Goal: Find specific page/section: Find specific page/section

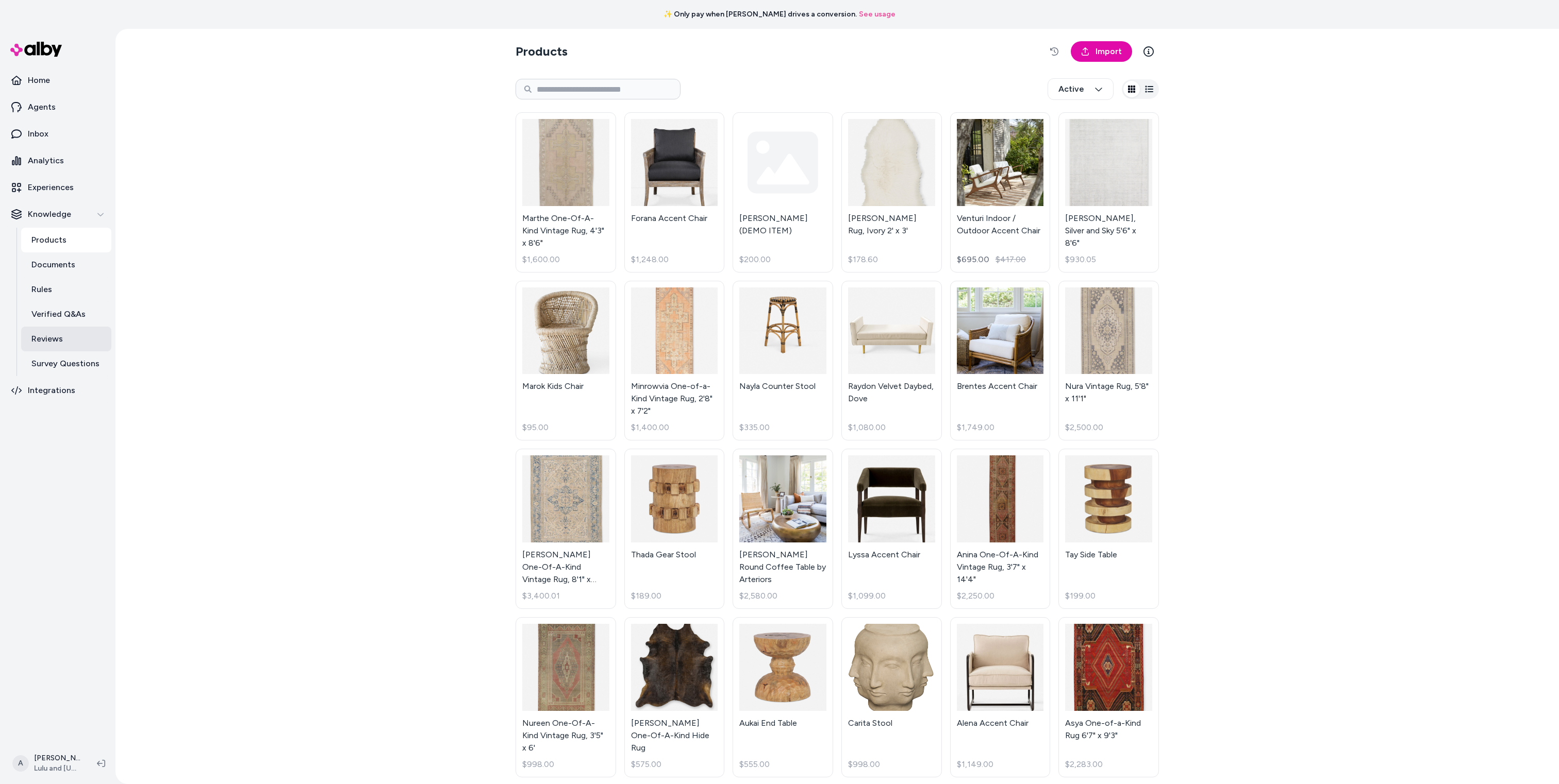
click at [55, 343] on p "Reviews" at bounding box center [48, 339] width 32 height 12
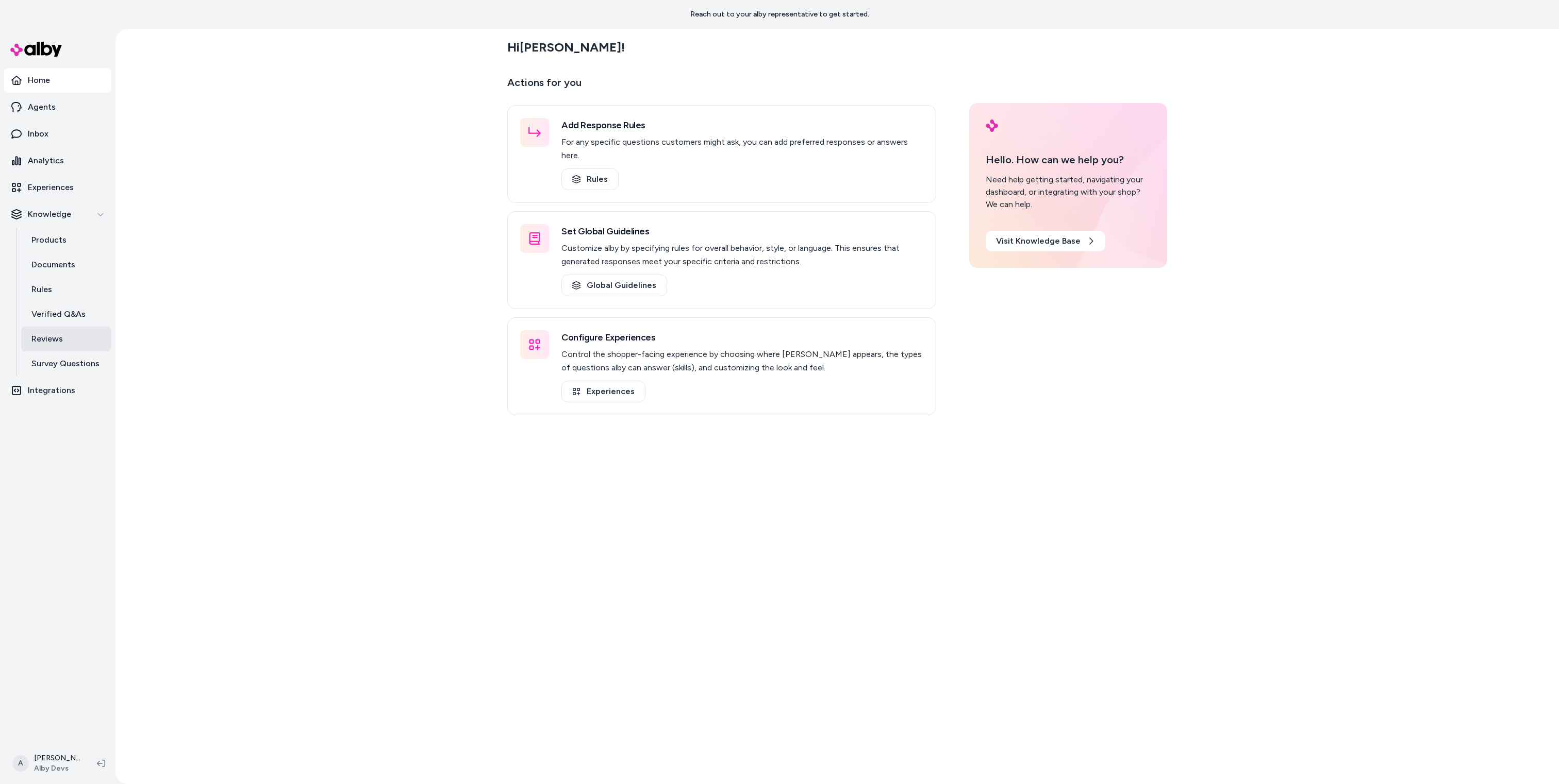
click at [73, 332] on link "Reviews" at bounding box center [66, 339] width 90 height 25
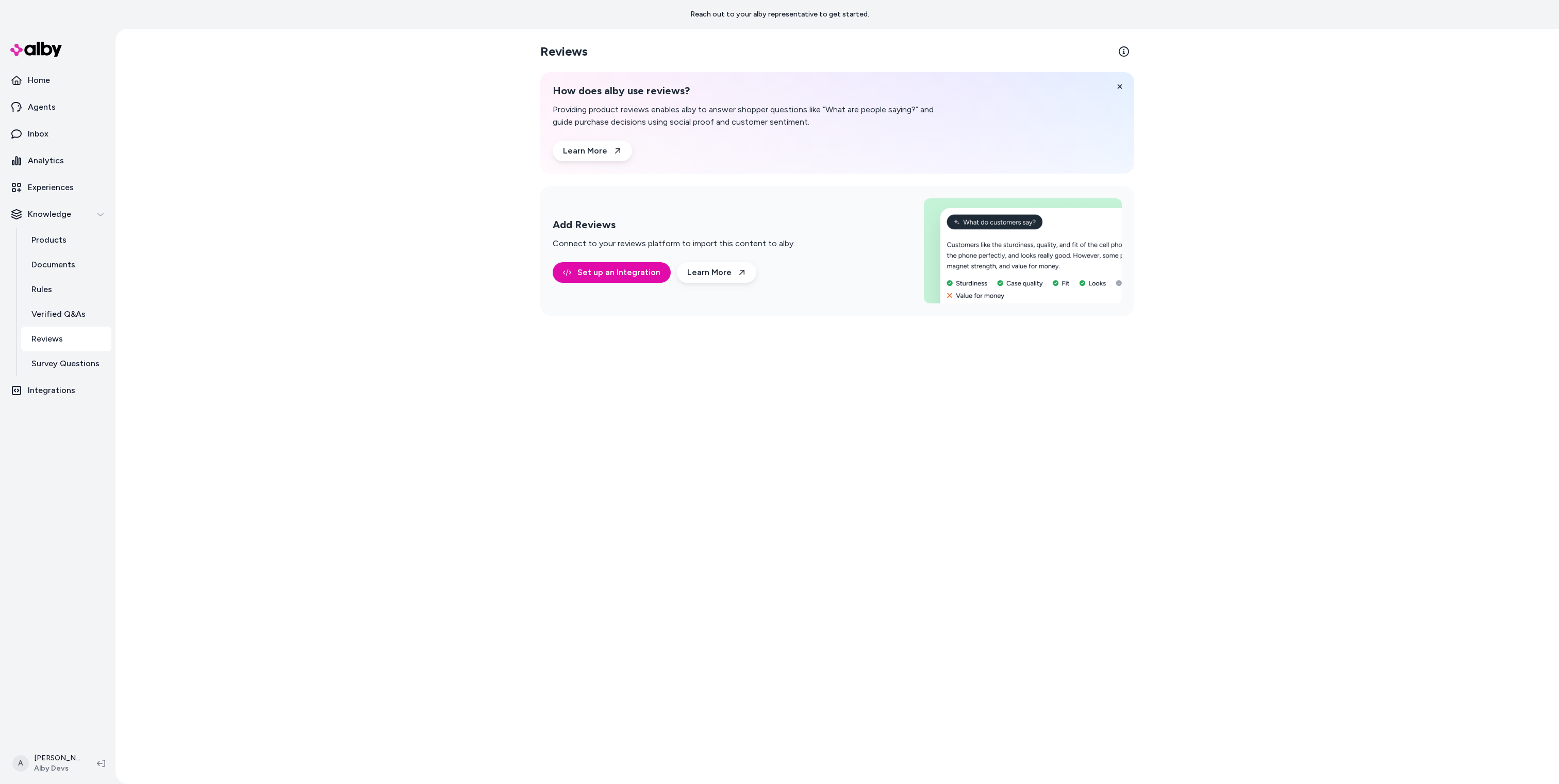
click at [343, 309] on div "Reviews How does alby use reviews? Providing product reviews enables alby to an…" at bounding box center [837, 407] width 1443 height 756
click at [331, 296] on div "Reviews How does alby use reviews? Providing product reviews enables alby to an…" at bounding box center [837, 407] width 1443 height 756
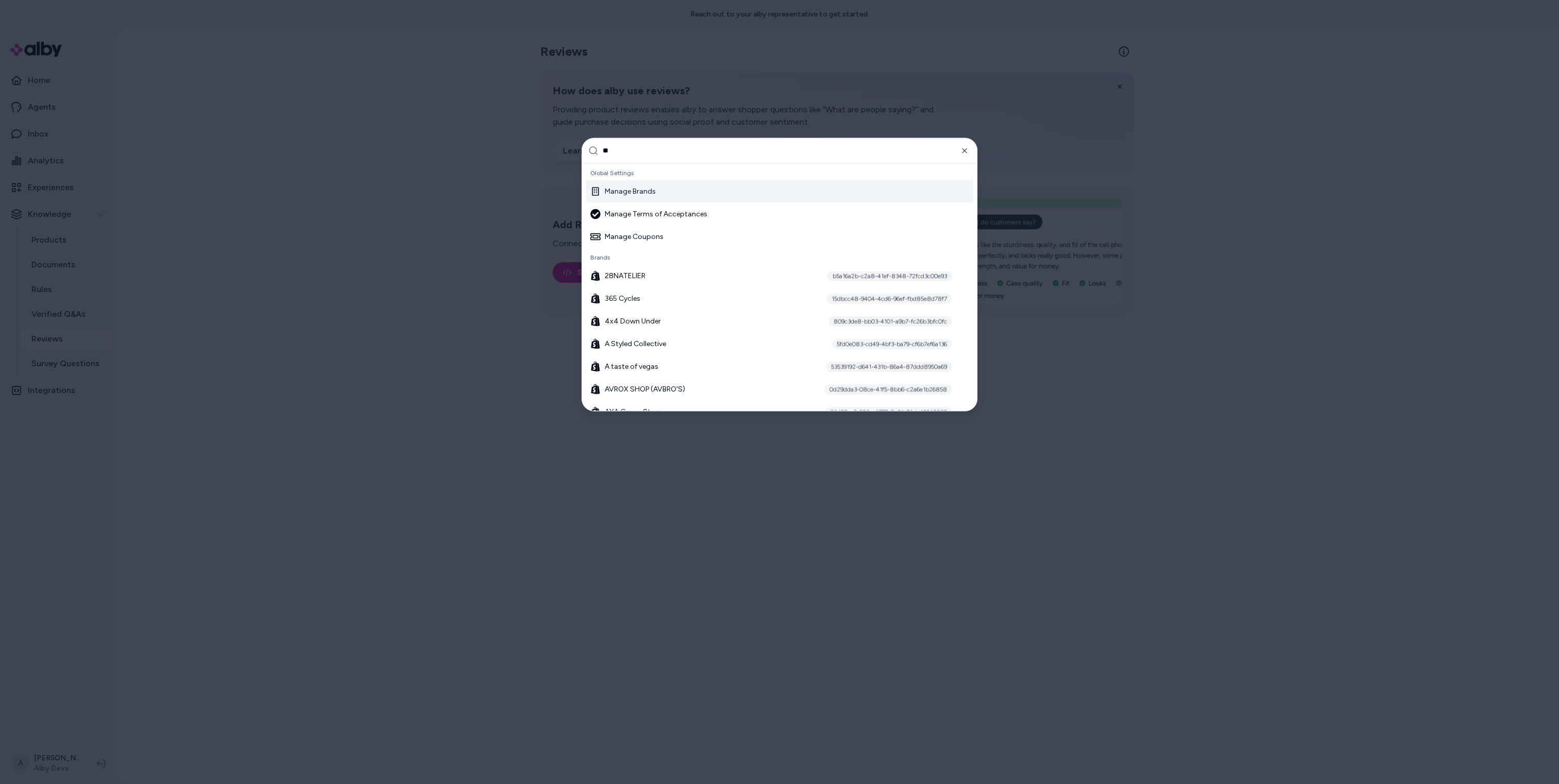
type input "***"
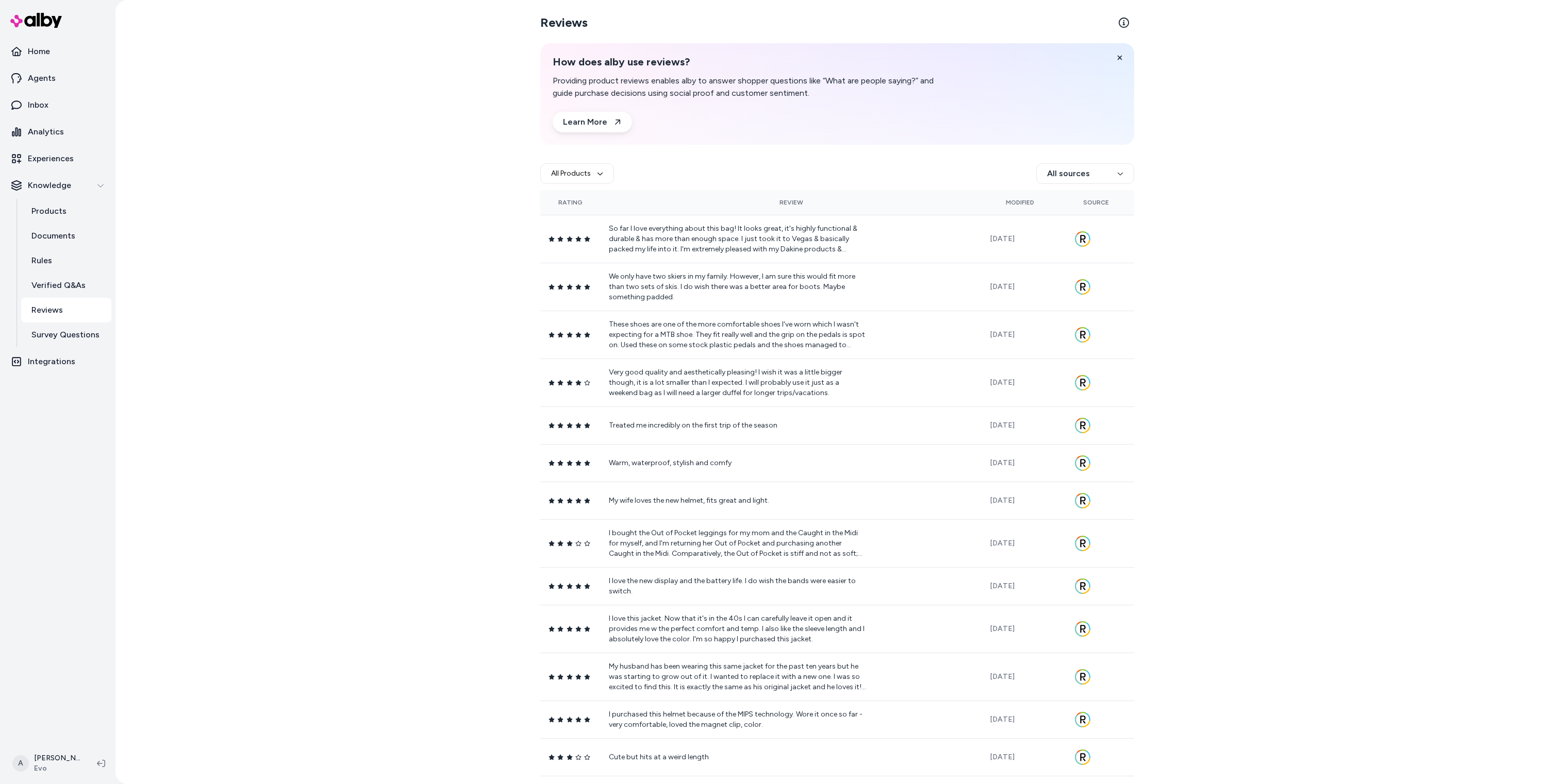
click at [1071, 175] on html "Home Agents Inbox Analytics Experiences Knowledge Products Documents Rules Veri…" at bounding box center [779, 392] width 1559 height 784
click at [1196, 206] on html "Home Agents Inbox Analytics Experiences Knowledge Products Documents Rules Veri…" at bounding box center [779, 392] width 1559 height 784
click at [1096, 172] on html "Home Agents Inbox Analytics Experiences Knowledge Products Documents Rules Veri…" at bounding box center [779, 392] width 1559 height 784
click at [1090, 203] on div "PowerReviews" at bounding box center [1080, 198] width 96 height 20
click at [1104, 176] on html "Home Agents Inbox Analytics Experiences Knowledge Products Documents Rules Veri…" at bounding box center [779, 392] width 1559 height 784
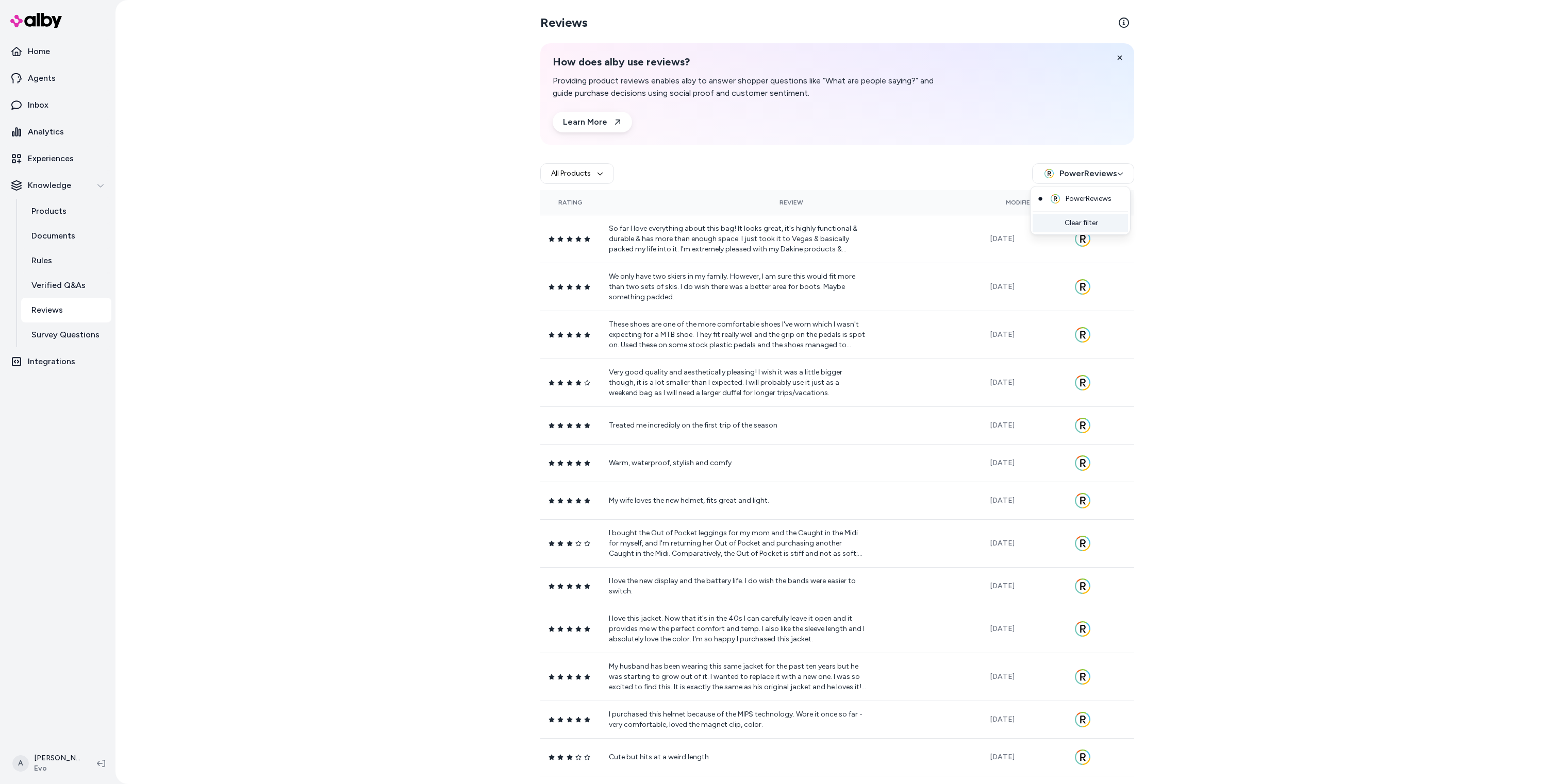
click at [1086, 225] on div "Clear filter" at bounding box center [1080, 223] width 96 height 19
click at [597, 171] on icon "button" at bounding box center [599, 173] width 6 height 6
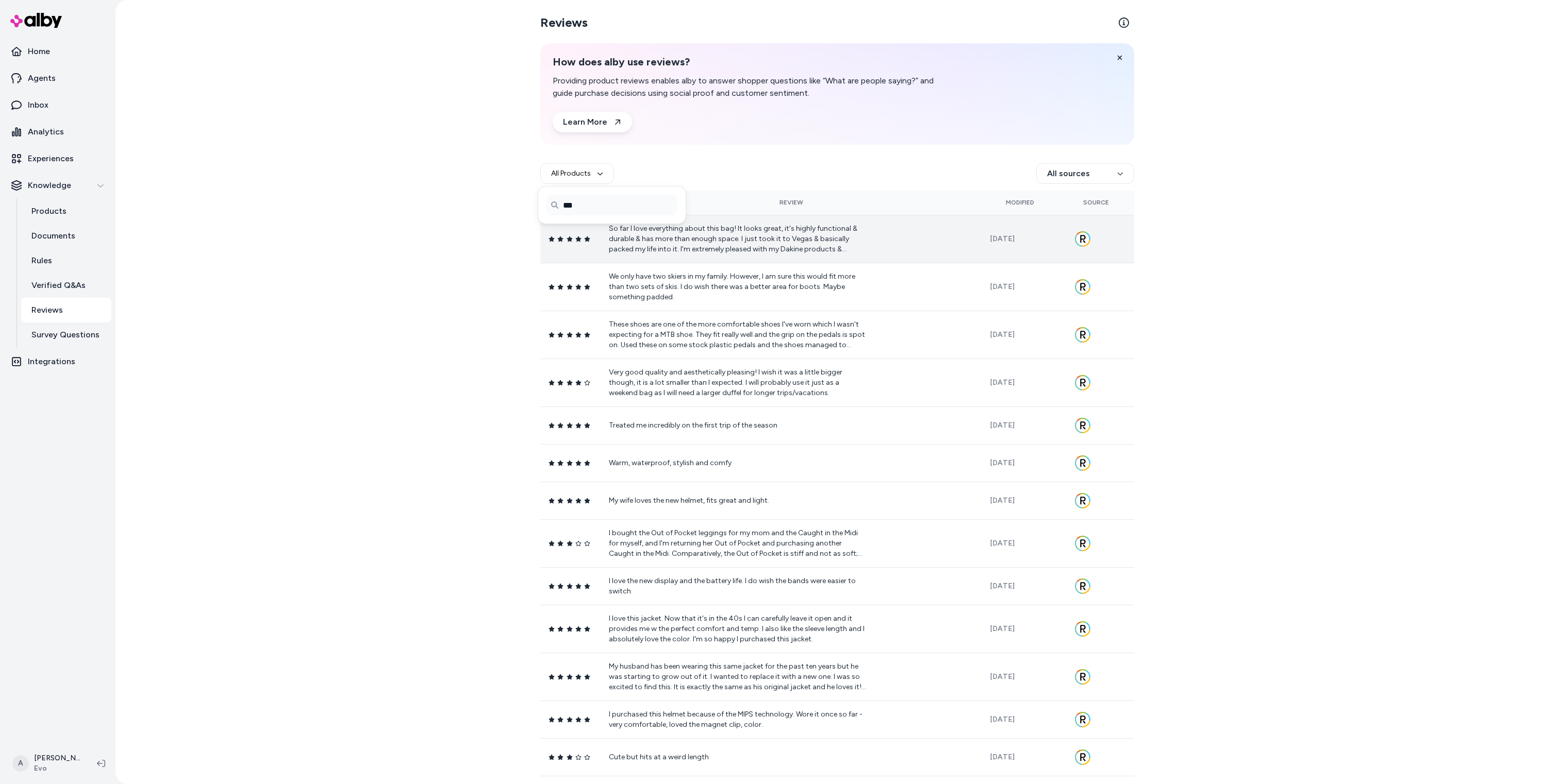
type input "****"
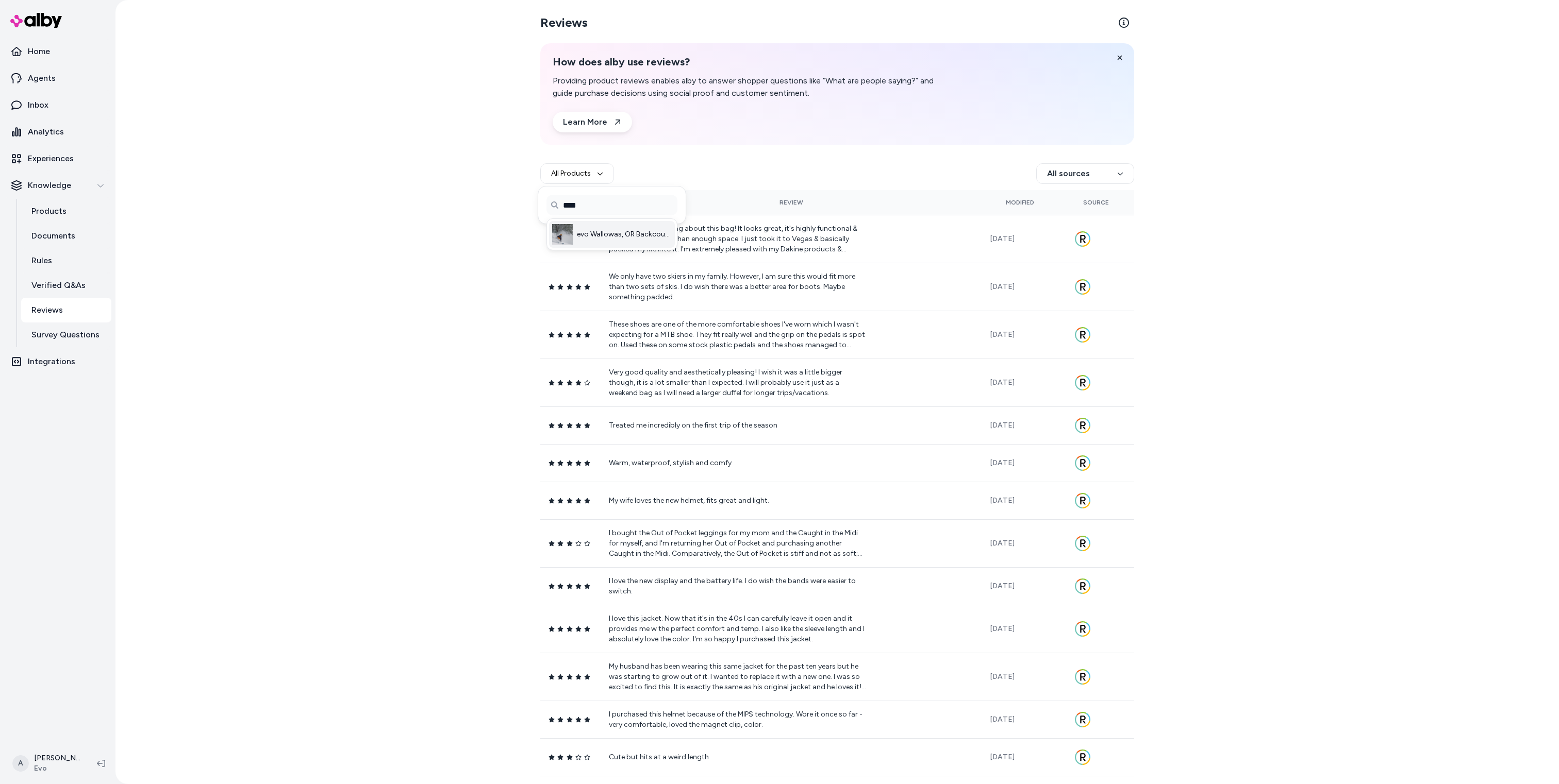
click at [623, 241] on li "evo Wallowas, OR Backcountry Skiing and Splitboarding 2026" at bounding box center [612, 234] width 126 height 27
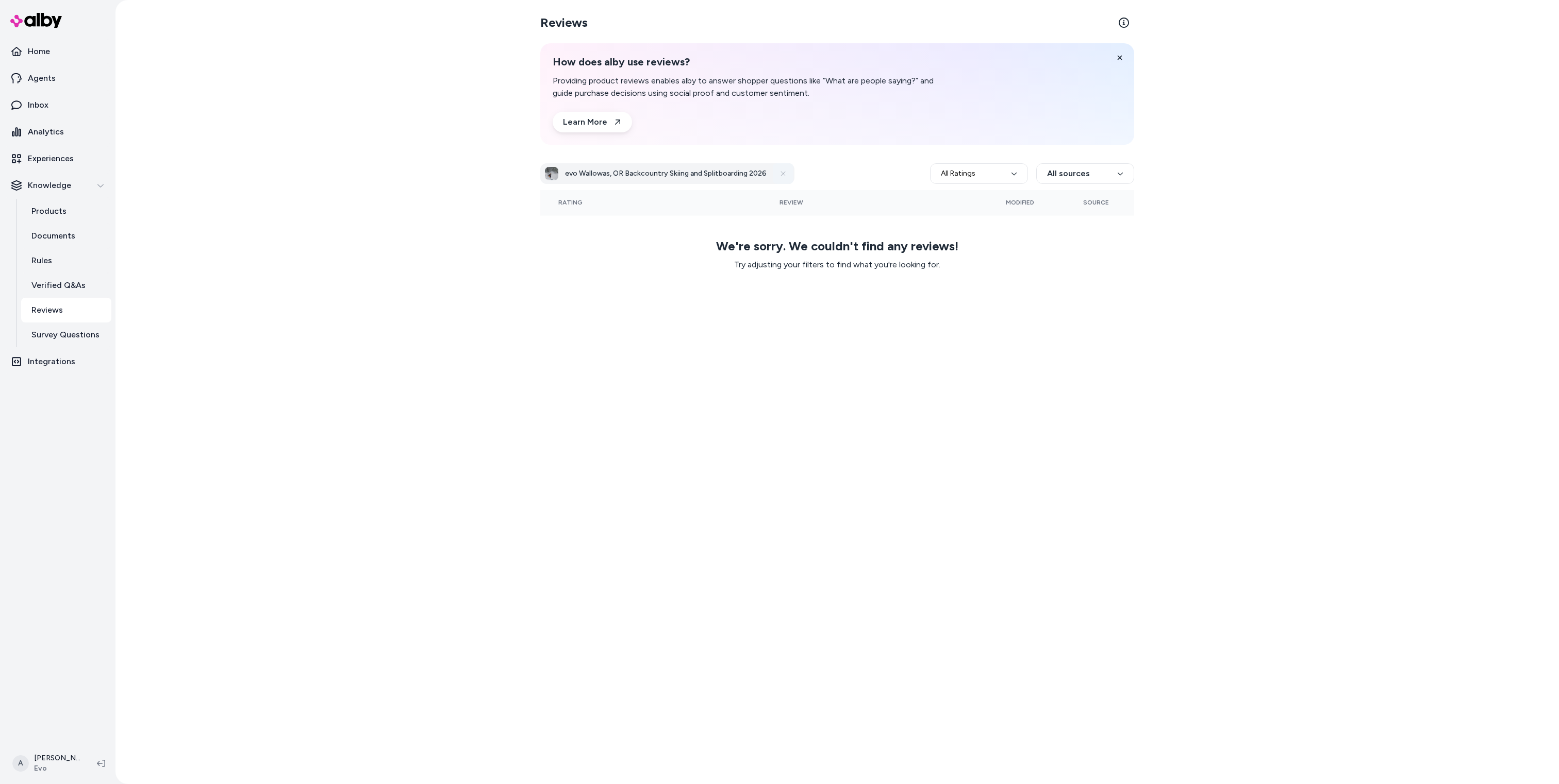
click at [785, 171] on icon at bounding box center [783, 173] width 8 height 8
